Goal: Contribute content

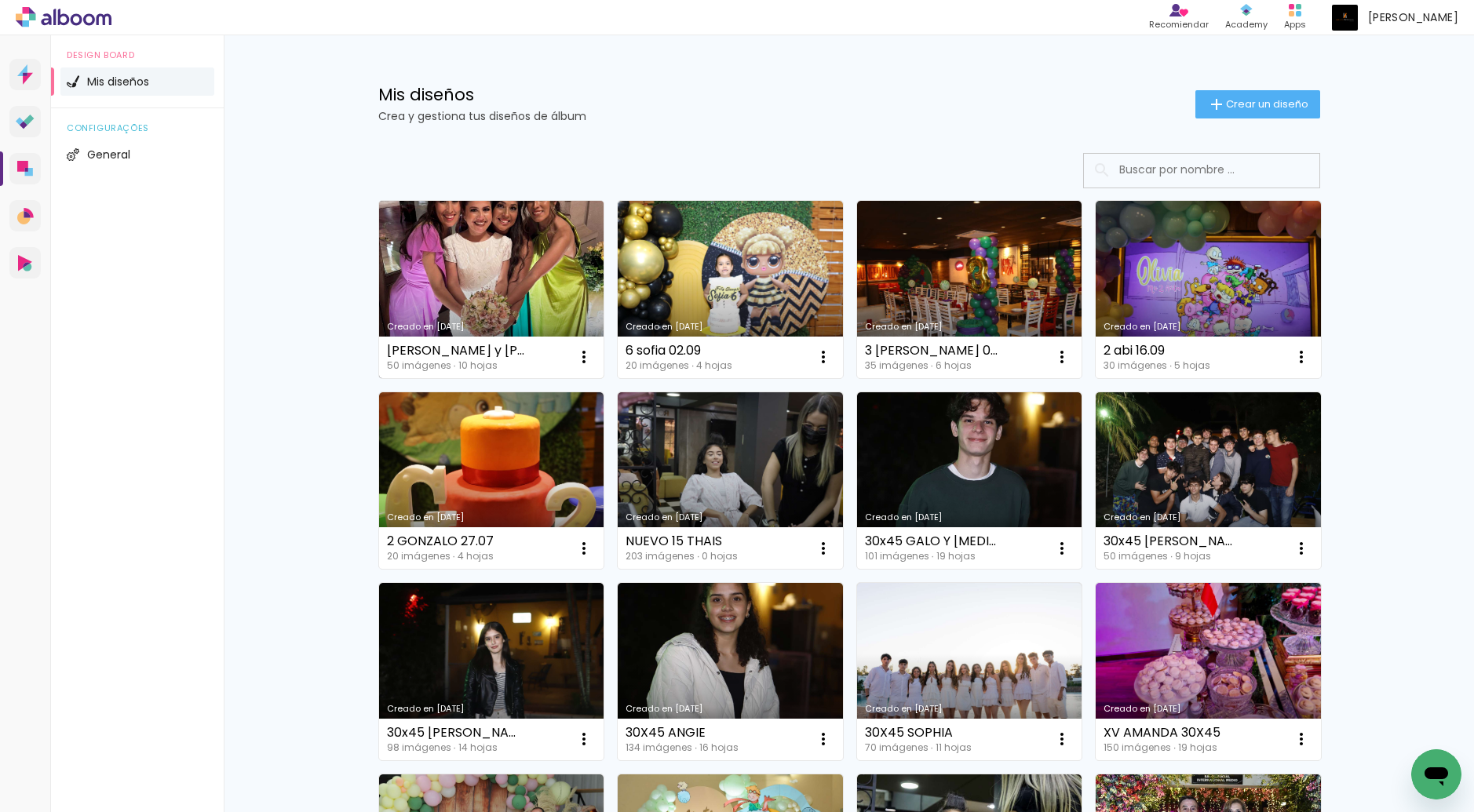
click at [489, 284] on link "Creado en [DATE]" at bounding box center [491, 289] width 225 height 177
